Goal: Information Seeking & Learning: Learn about a topic

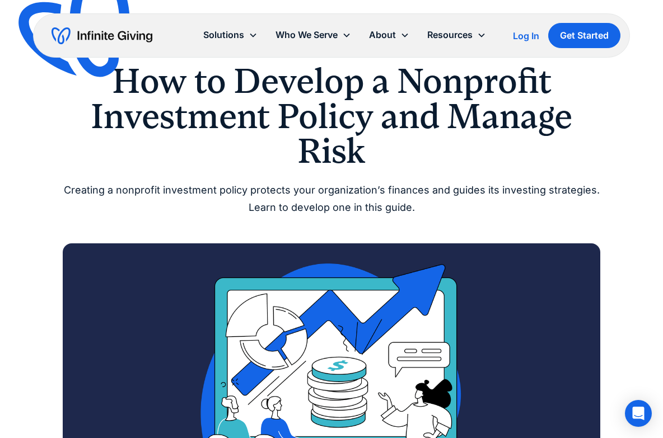
scroll to position [605, 0]
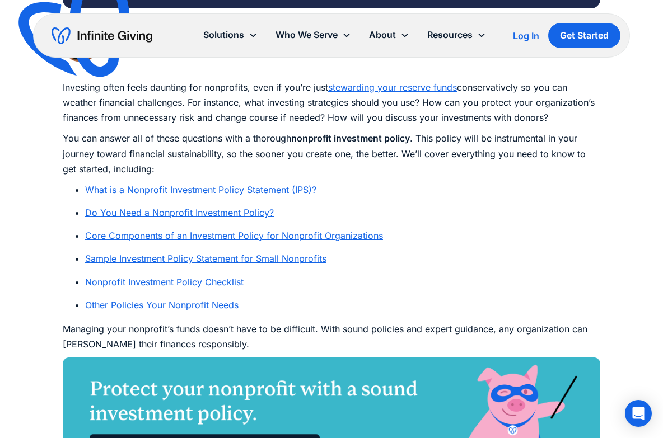
click at [189, 233] on link "Core Components of an Investment Policy for Nonprofit Organizations" at bounding box center [234, 235] width 298 height 11
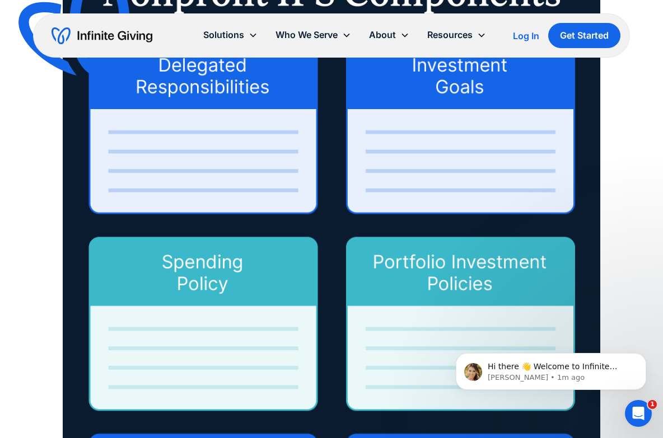
scroll to position [2009, 0]
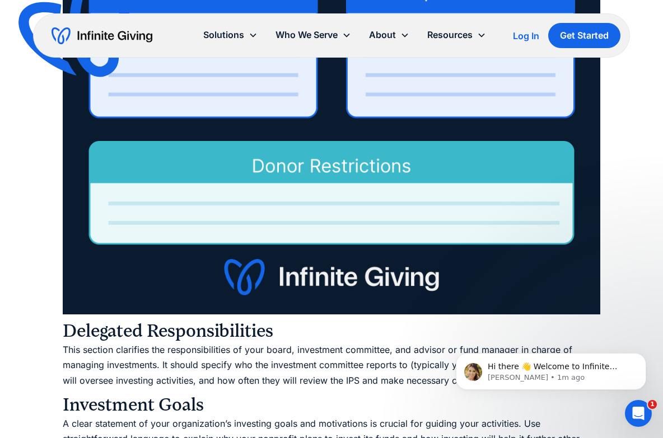
scroll to position [2784, 0]
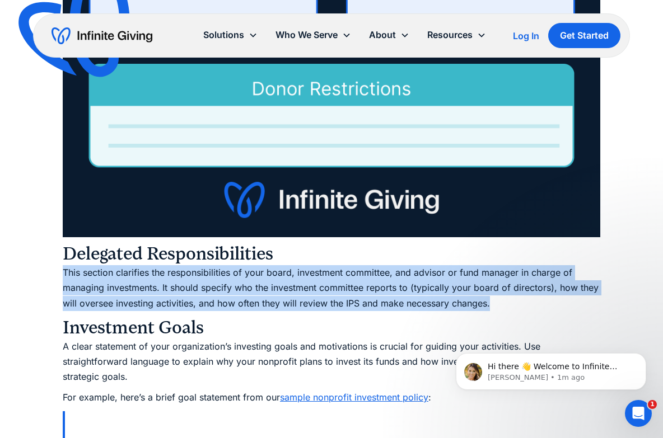
drag, startPoint x: 490, startPoint y: 265, endPoint x: 63, endPoint y: 237, distance: 427.7
click at [63, 265] on p "This section clarifies the responsibilities of your board, investment committee…" at bounding box center [332, 288] width 538 height 46
copy p "This section clarifies the responsibilities of your board, investment committee…"
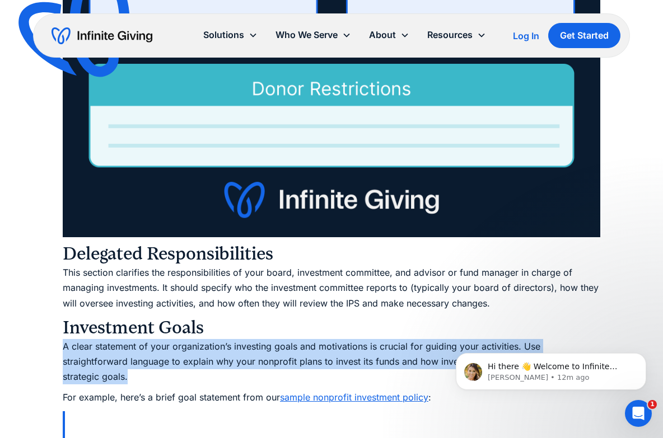
drag, startPoint x: 128, startPoint y: 338, endPoint x: 66, endPoint y: 310, distance: 68.5
click at [66, 339] on p "A clear statement of your organization’s investing goals and motivations is cru…" at bounding box center [332, 362] width 538 height 46
copy p "A clear statement of your organization’s investing goals and motivations is cru…"
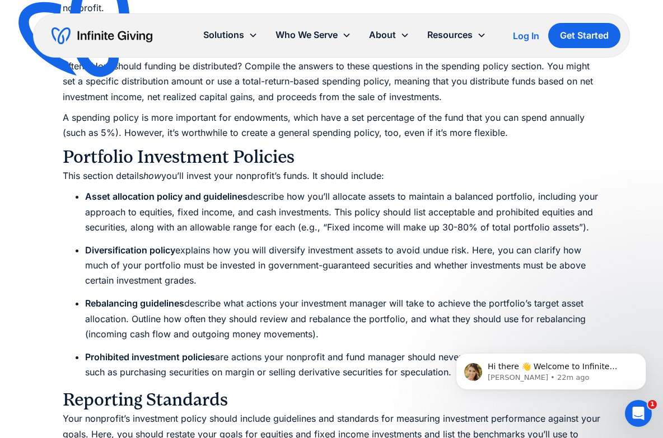
scroll to position [3501, 0]
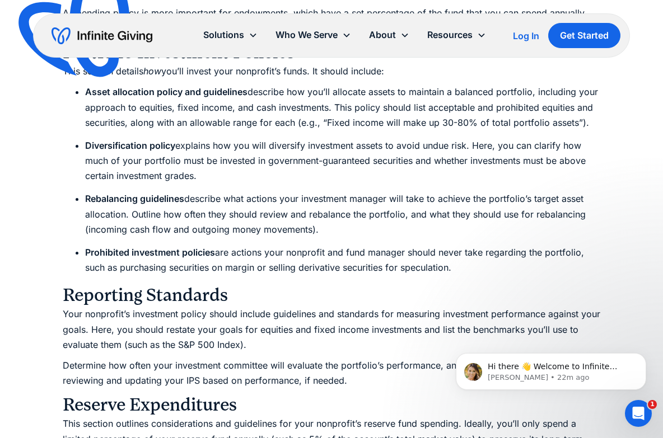
drag, startPoint x: 461, startPoint y: 225, endPoint x: 89, endPoint y: 125, distance: 385.5
click at [89, 125] on ul "Asset allocation policy and guidelines describe how you’ll allocate assets to m…" at bounding box center [332, 180] width 538 height 191
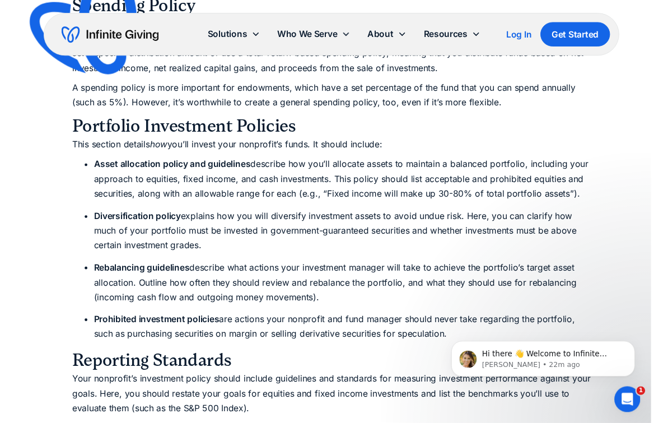
scroll to position [3359, 0]
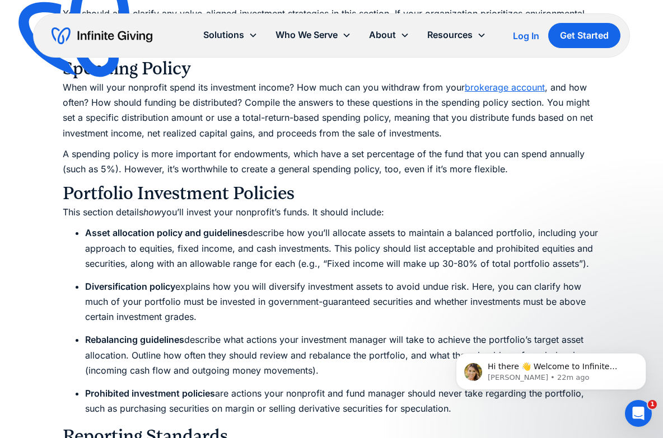
click at [633, 316] on div "Ultimate Guides How to Develop a Nonprofit Investment Policy and Manage Risk Cr…" at bounding box center [331, 175] width 663 height 7068
click at [643, 358] on icon "Dismiss notification" at bounding box center [643, 356] width 4 height 4
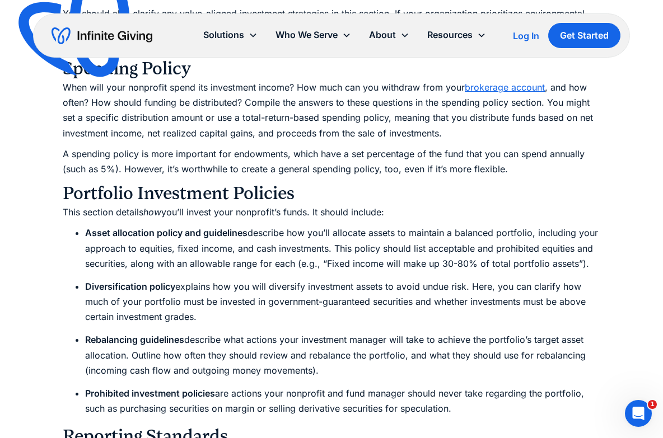
drag, startPoint x: 455, startPoint y: 366, endPoint x: 95, endPoint y: 192, distance: 400.0
click at [95, 226] on ul "Asset allocation policy and guidelines describe how you’ll allocate assets to m…" at bounding box center [332, 321] width 538 height 191
copy div "lor’ip dolors amet consectet’a elits. Do eiusmo tempori: Utlab etdolorema aliqu…"
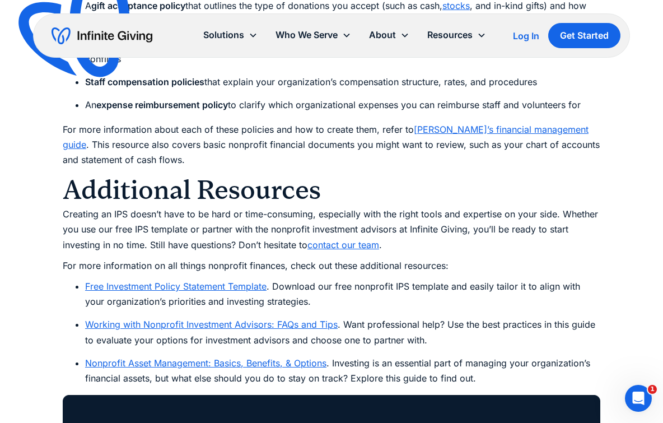
scroll to position [6672, 0]
